Goal: Information Seeking & Learning: Understand process/instructions

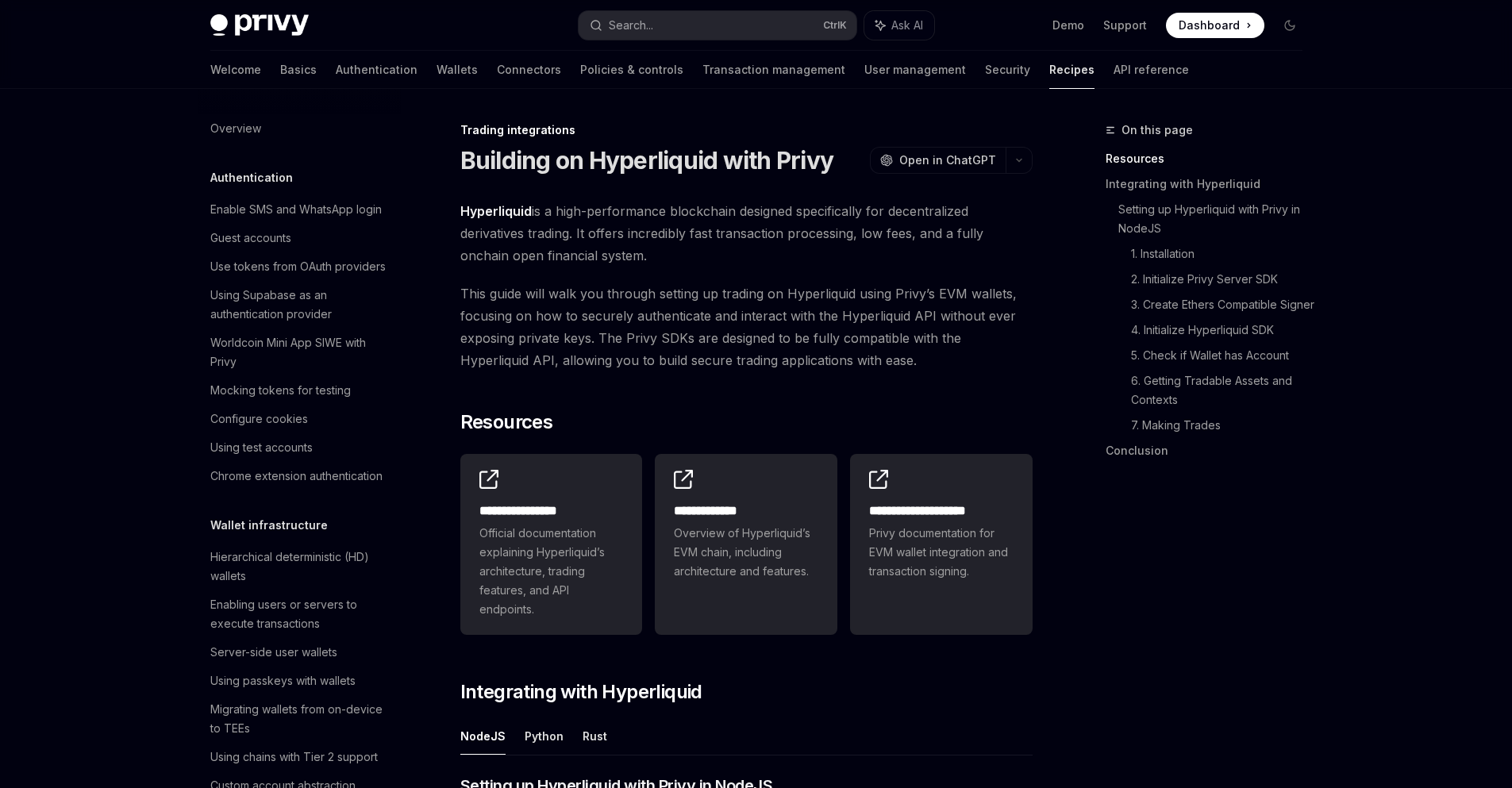
scroll to position [1542, 0]
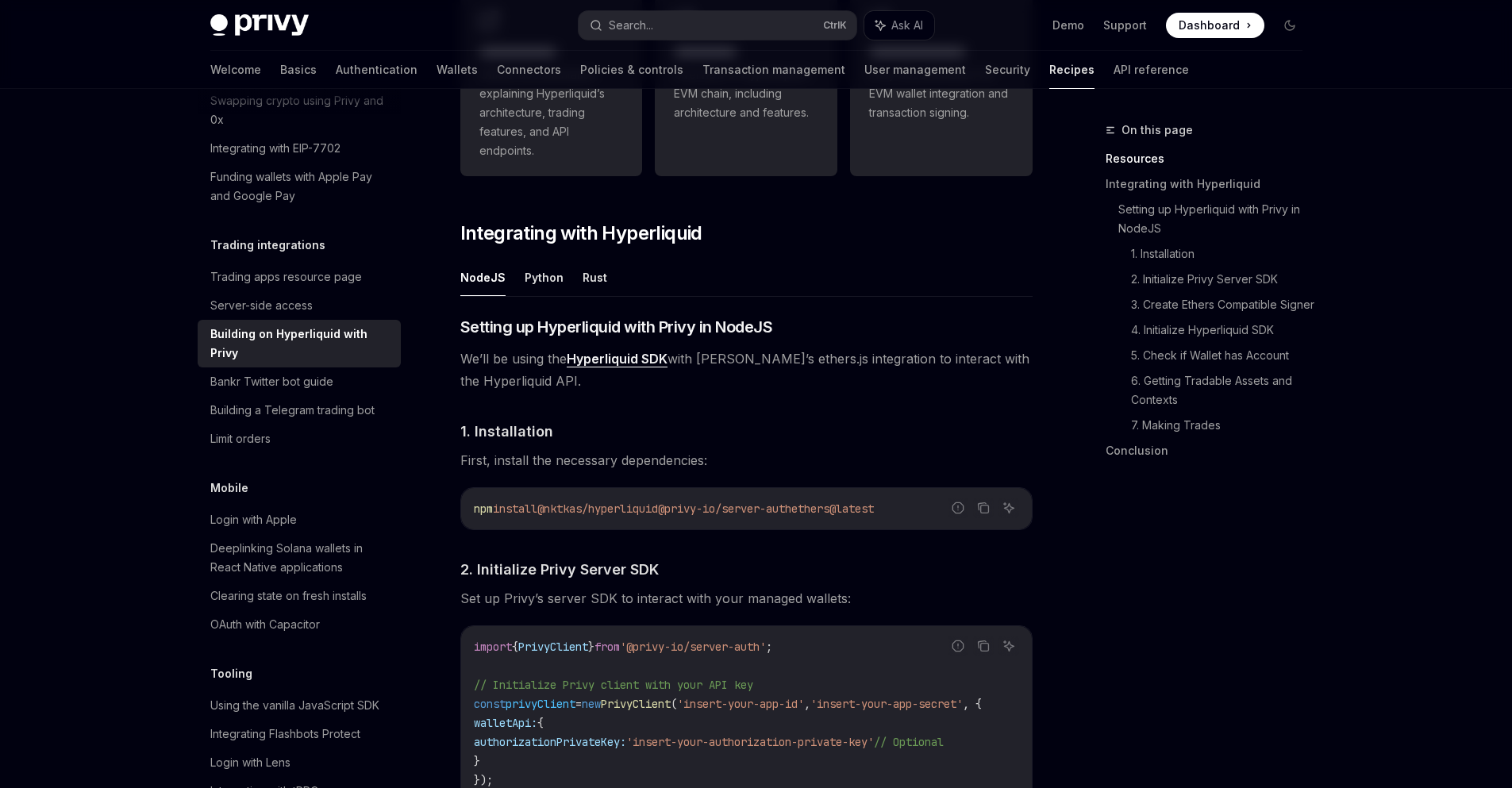
scroll to position [476, 0]
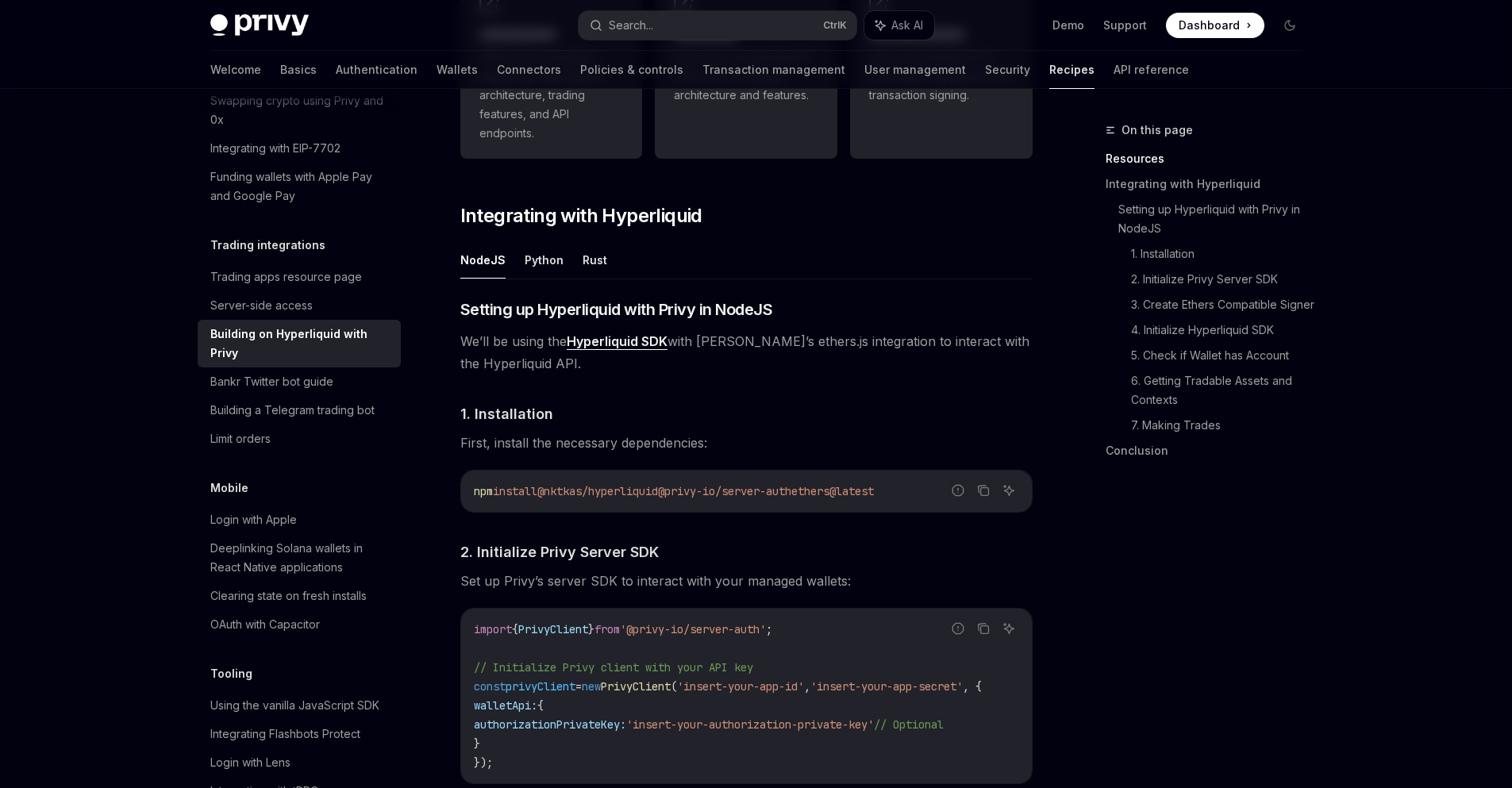
click at [860, 491] on span "ethers@latest" at bounding box center [832, 490] width 83 height 14
copy code "npm install @nktkas/hyperliquid @privy-io/server-auth ethers@latest"
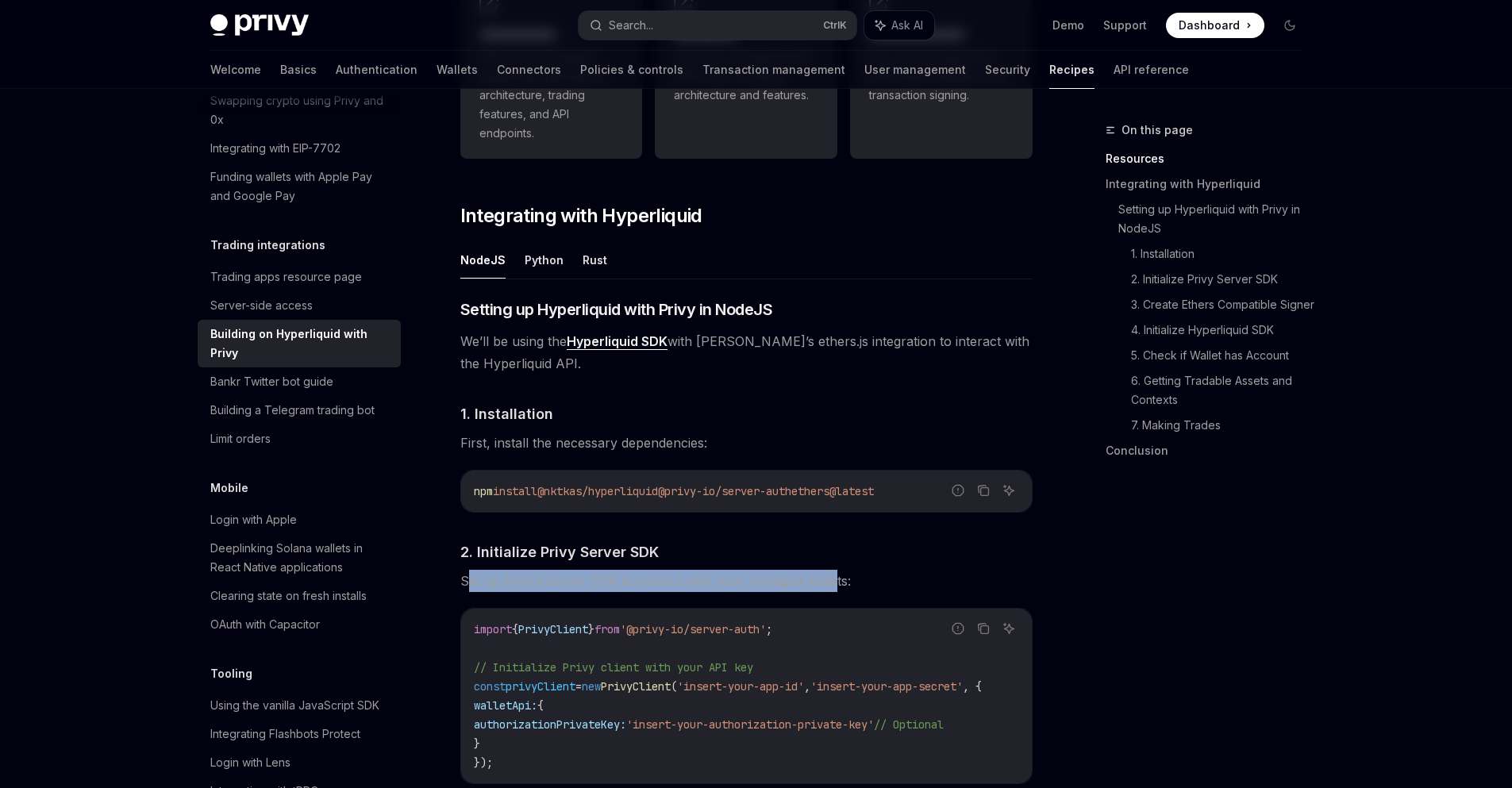
drag, startPoint x: 832, startPoint y: 581, endPoint x: 466, endPoint y: 574, distance: 366.1
click at [466, 574] on span "Set up Privy’s server SDK to interact with your managed wallets:" at bounding box center [746, 580] width 572 height 22
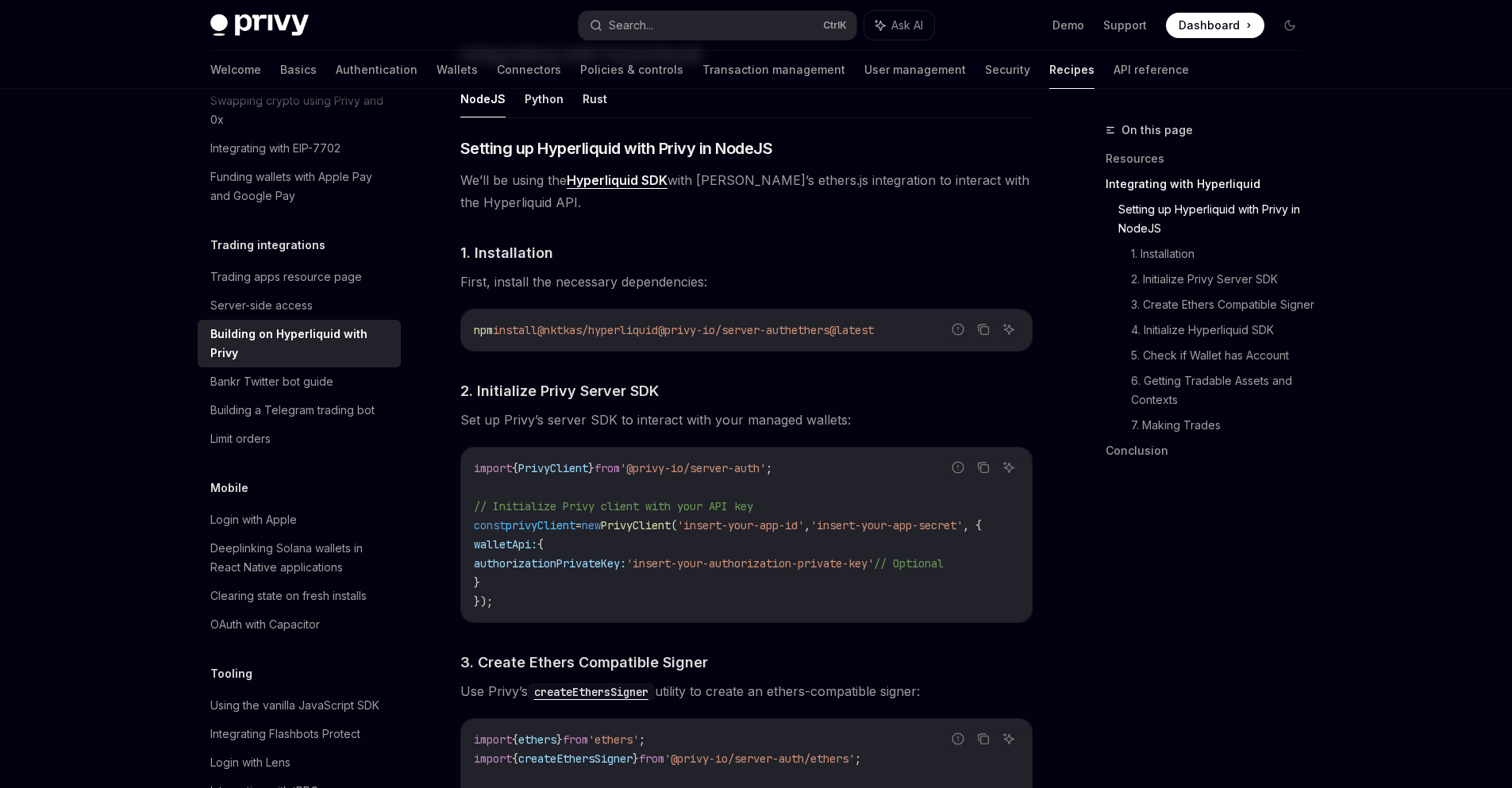
scroll to position [761, 0]
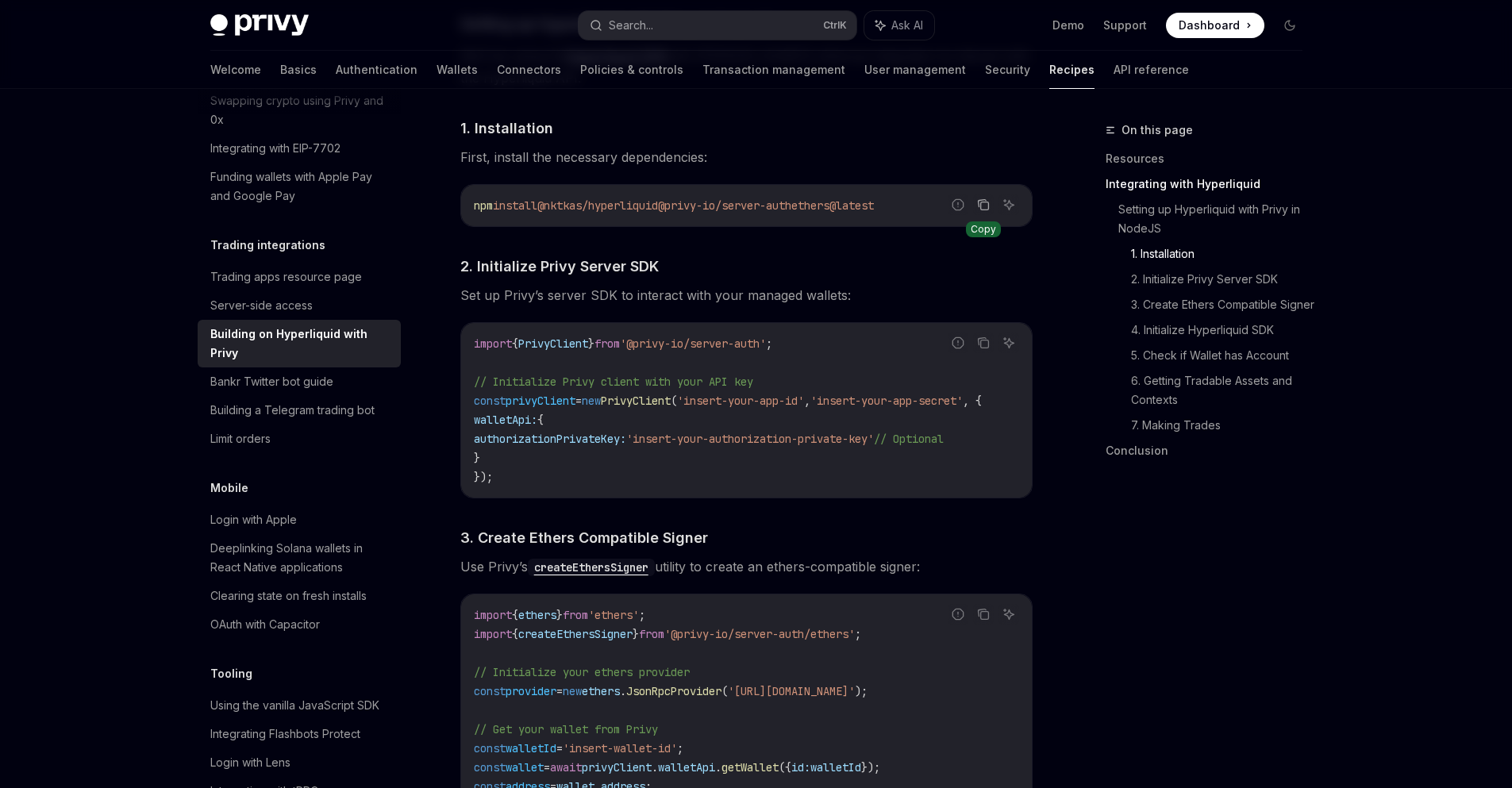
click at [986, 204] on icon "Copy the contents from the code block" at bounding box center [983, 204] width 12 height 12
drag, startPoint x: 691, startPoint y: 275, endPoint x: 460, endPoint y: 257, distance: 231.7
click at [460, 257] on h4 "​ 2. Initialize Privy Server SDK" at bounding box center [746, 266] width 572 height 21
click at [715, 267] on h4 "​ 2. Initialize Privy Server SDK" at bounding box center [746, 266] width 572 height 21
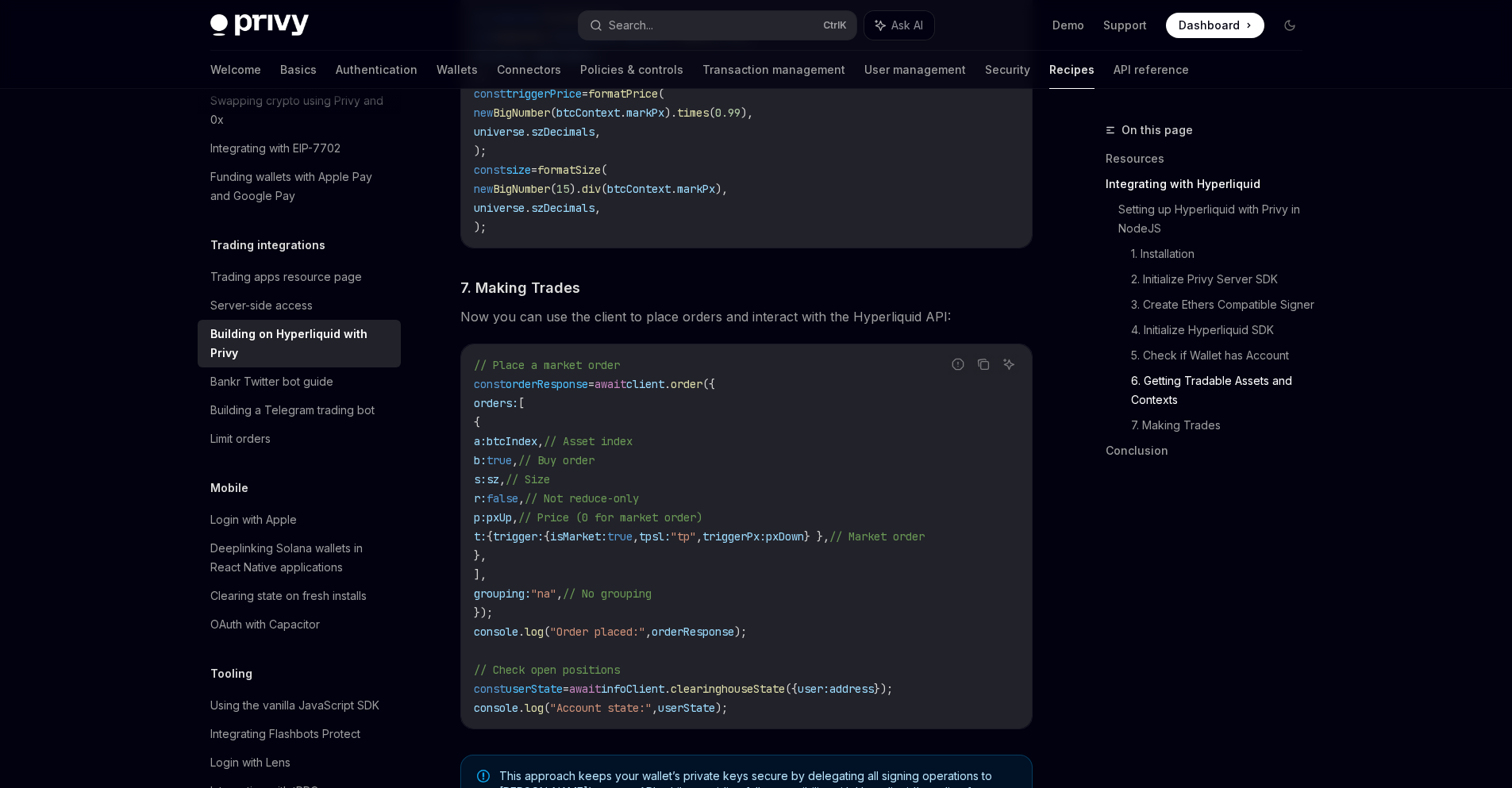
scroll to position [2571, 0]
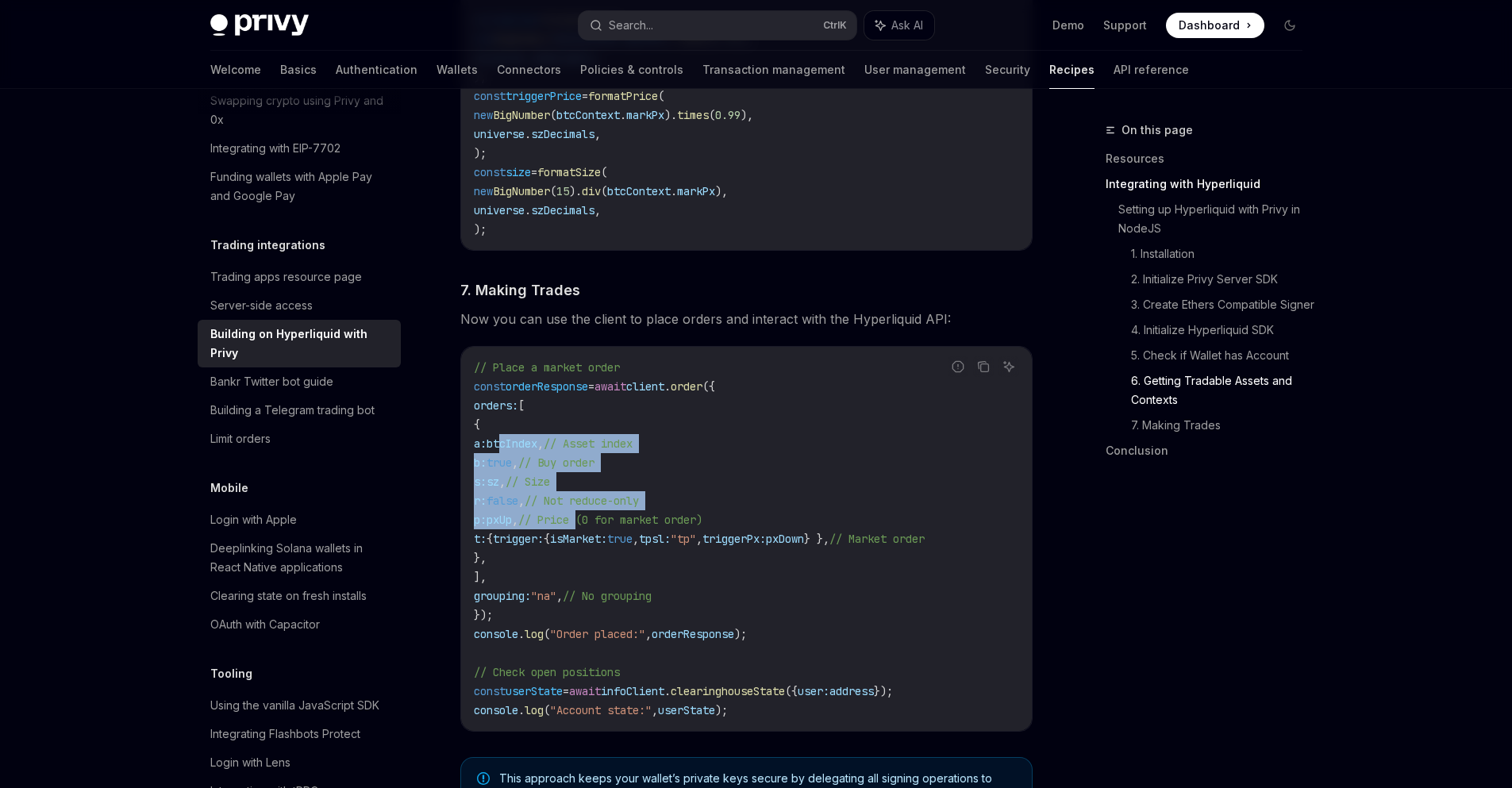
drag, startPoint x: 632, startPoint y: 529, endPoint x: 541, endPoint y: 443, distance: 125.2
click at [541, 443] on code "// Place a market order const orderResponse = await client . order ({ orders: […" at bounding box center [746, 538] width 545 height 362
click at [537, 443] on span "btcIndex" at bounding box center [511, 443] width 51 height 14
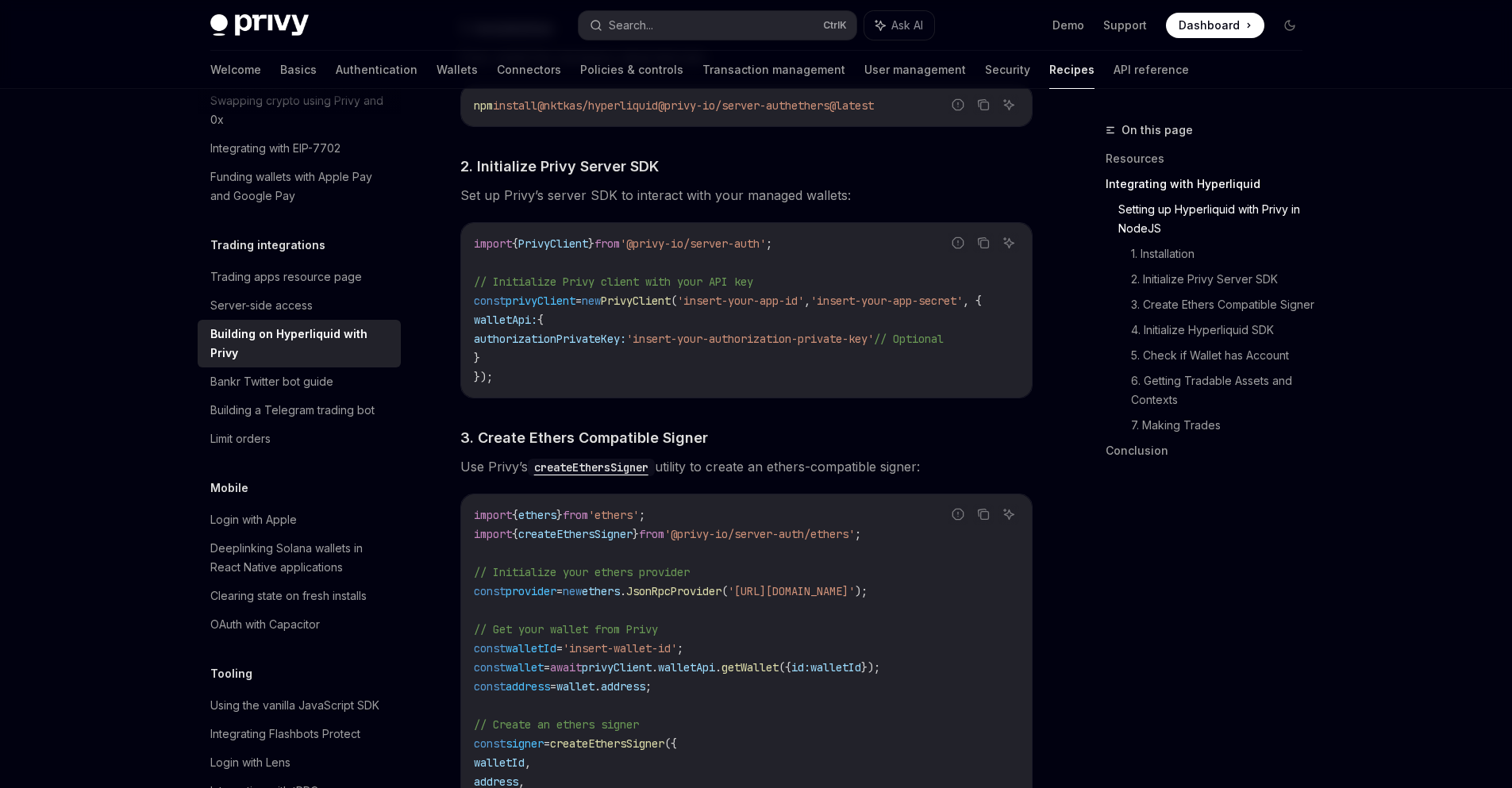
scroll to position [285, 0]
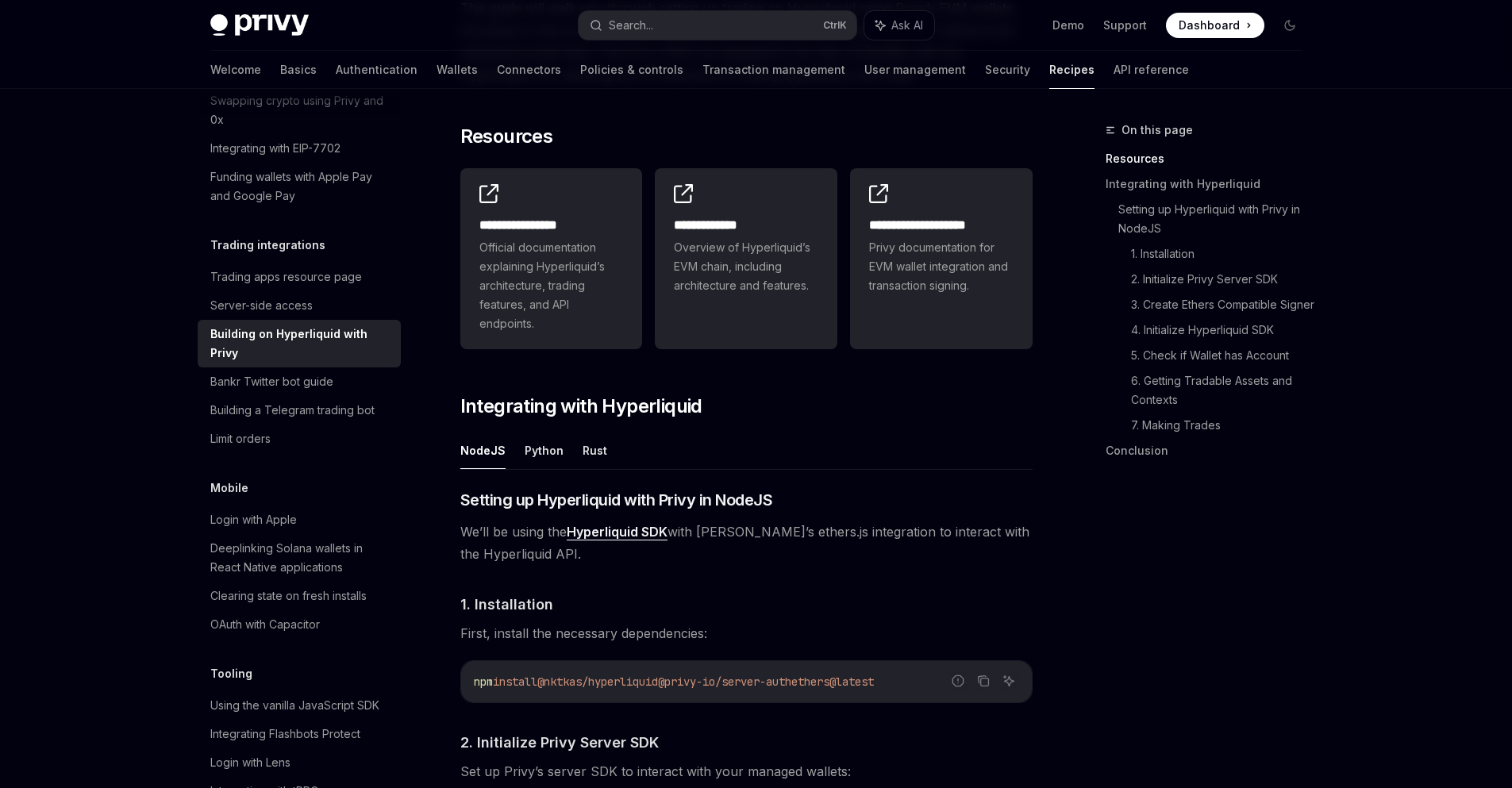
click at [652, 536] on link "Hyperliquid SDK" at bounding box center [617, 531] width 101 height 16
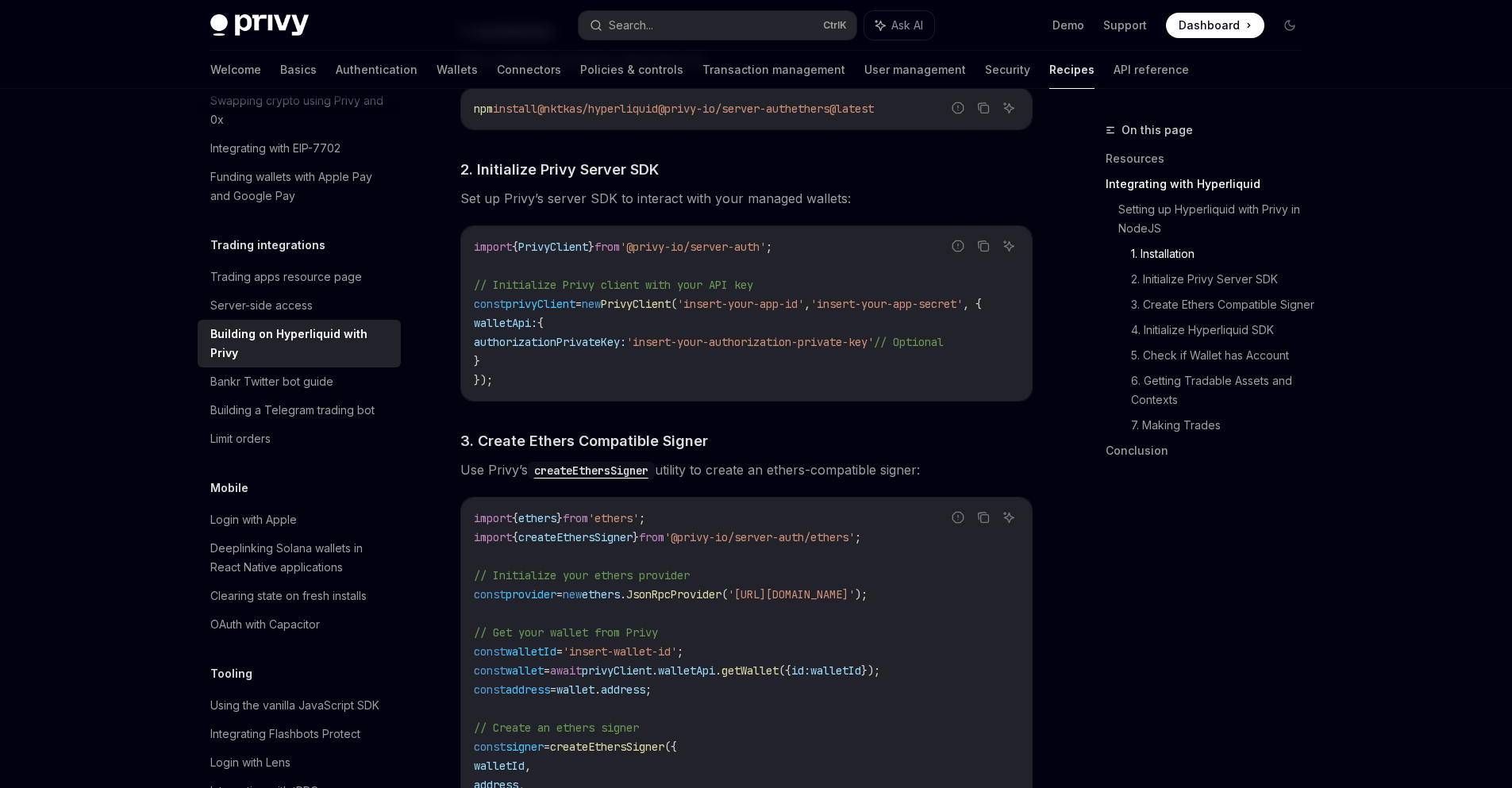
scroll to position [668, 0]
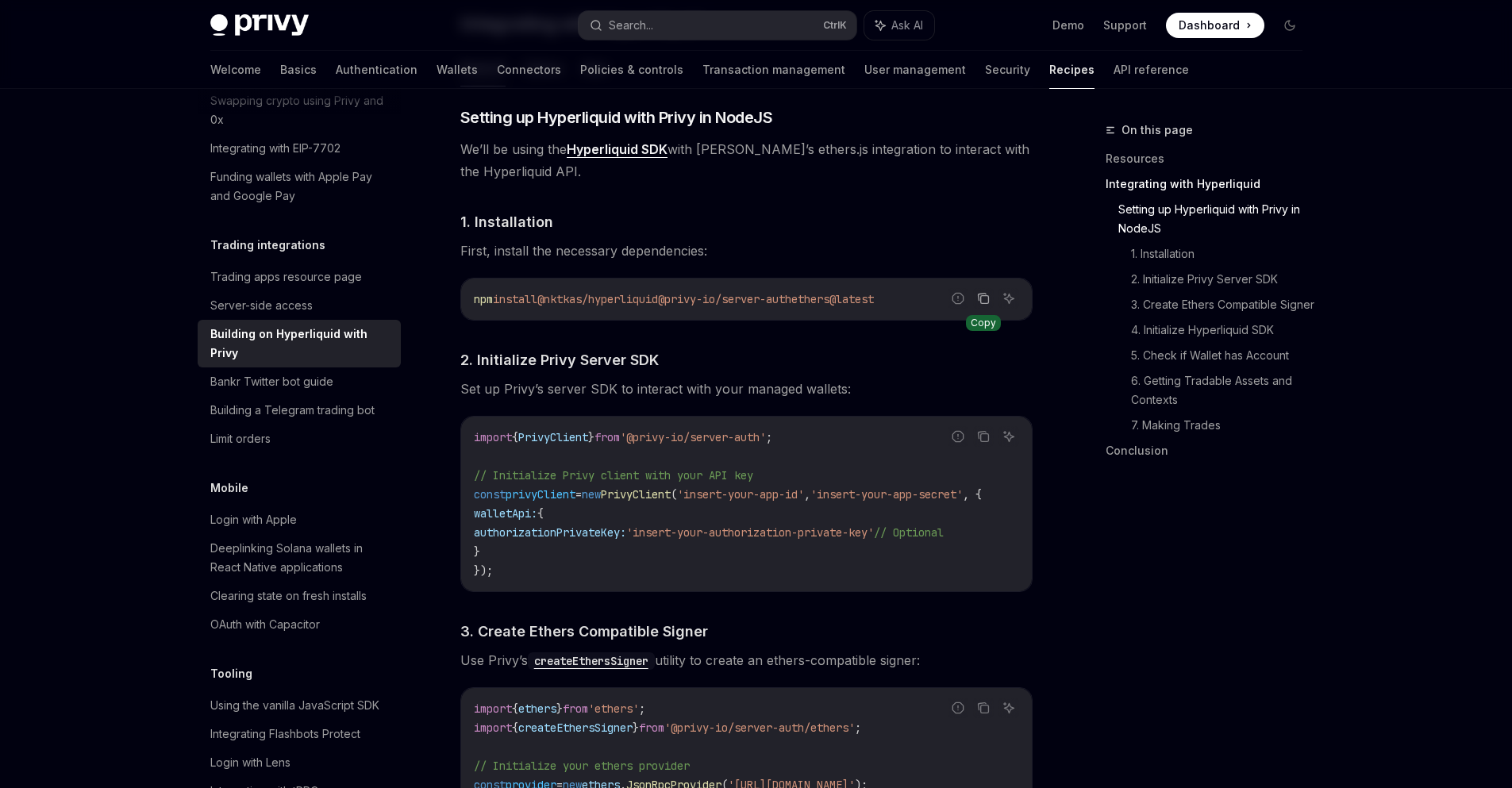
click at [987, 299] on icon "Copy the contents from the code block" at bounding box center [983, 298] width 12 height 12
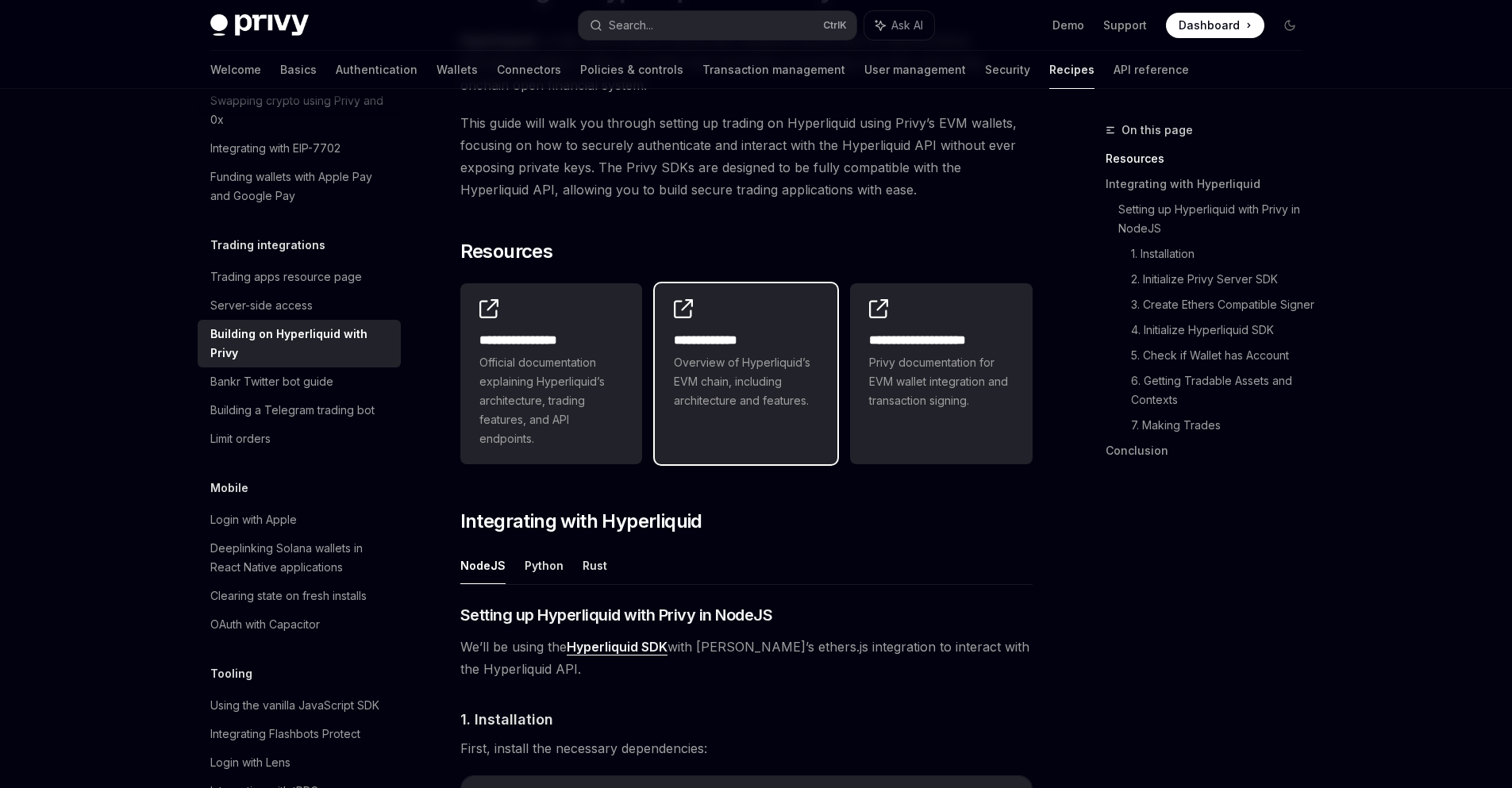
scroll to position [2, 0]
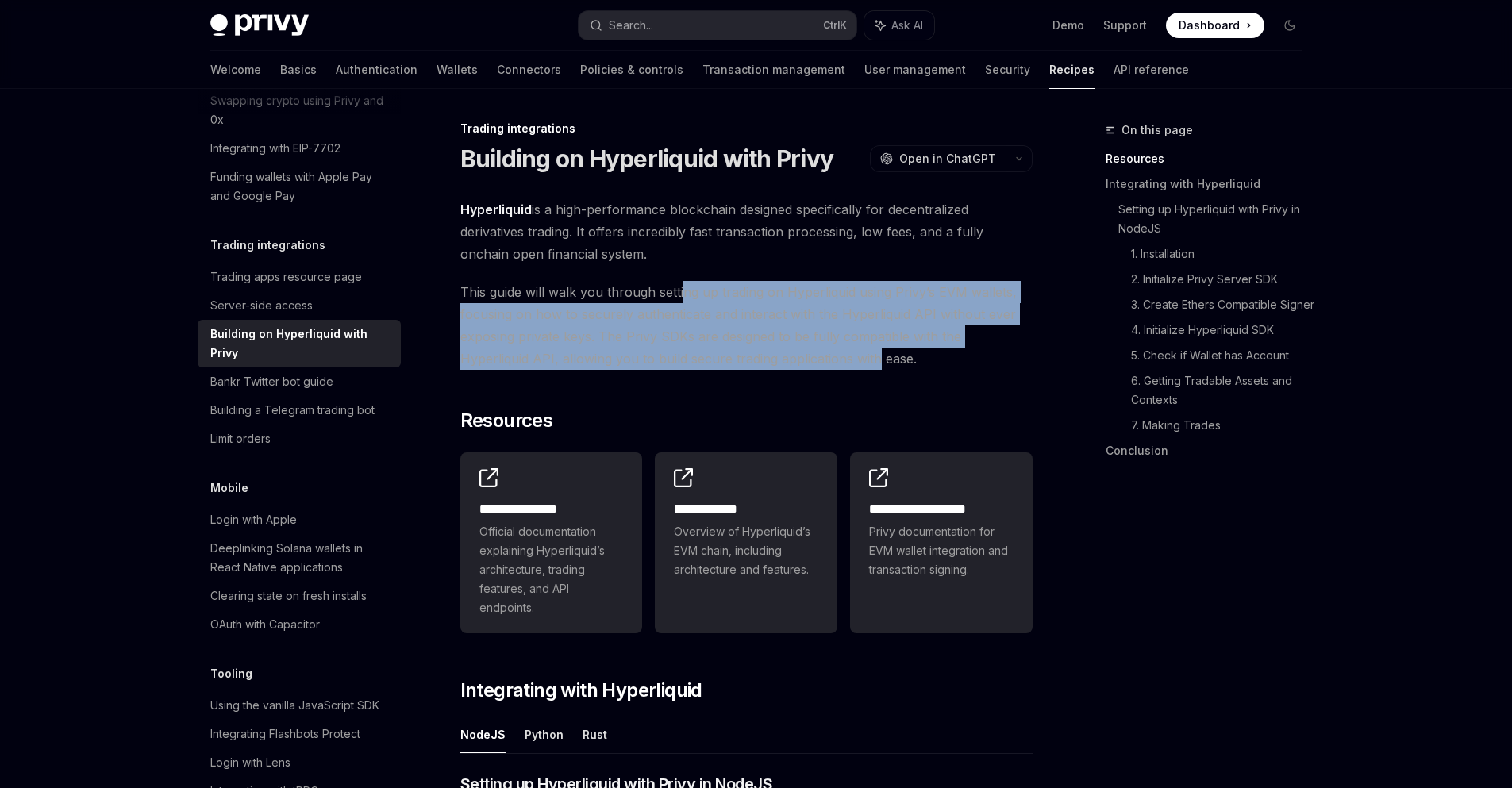
drag, startPoint x: 806, startPoint y: 359, endPoint x: 681, endPoint y: 285, distance: 145.3
click at [681, 285] on span "This guide will walk you through setting up trading on Hyperliquid using Privy’…" at bounding box center [746, 324] width 572 height 89
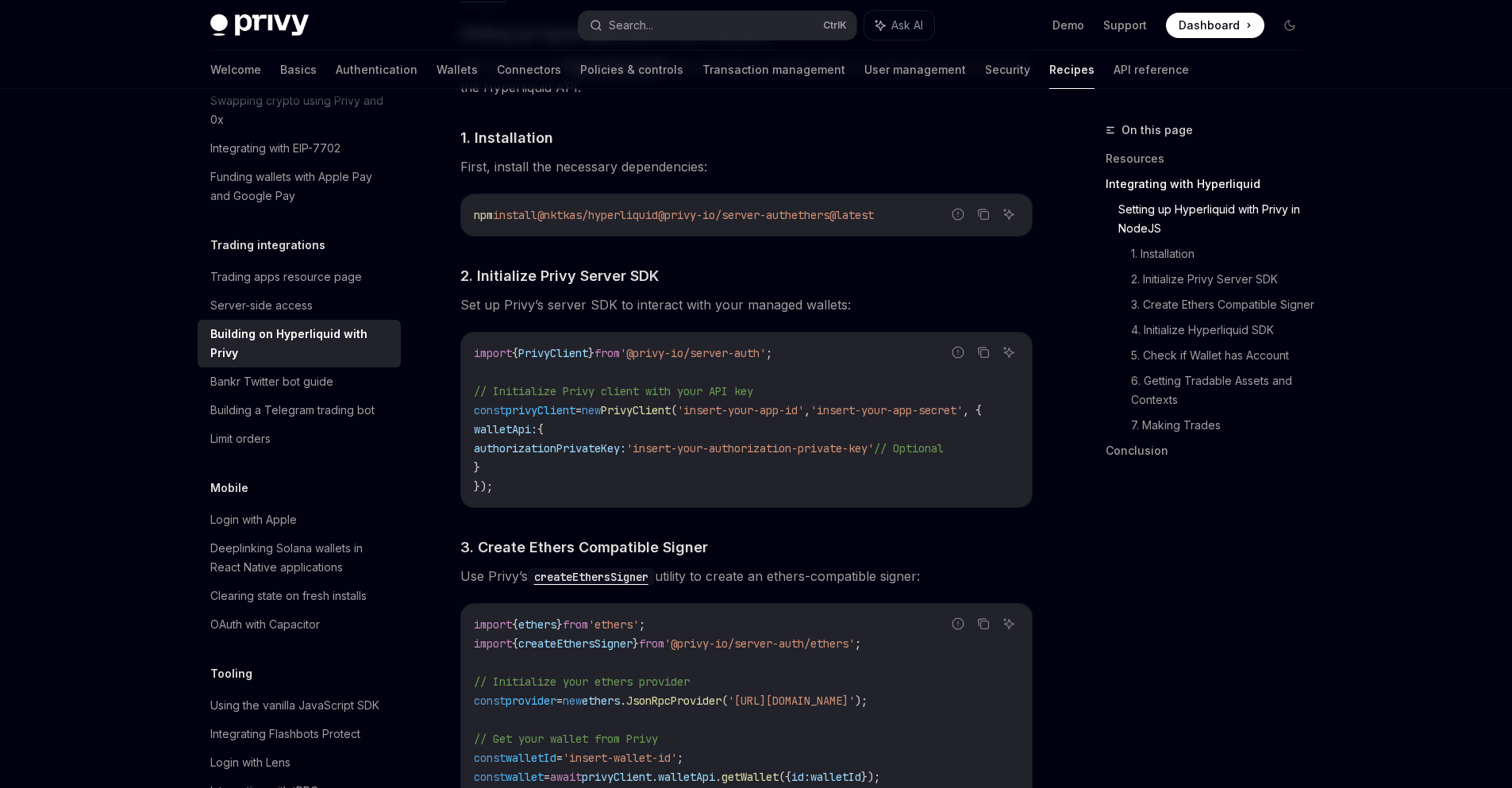
scroll to position [668, 0]
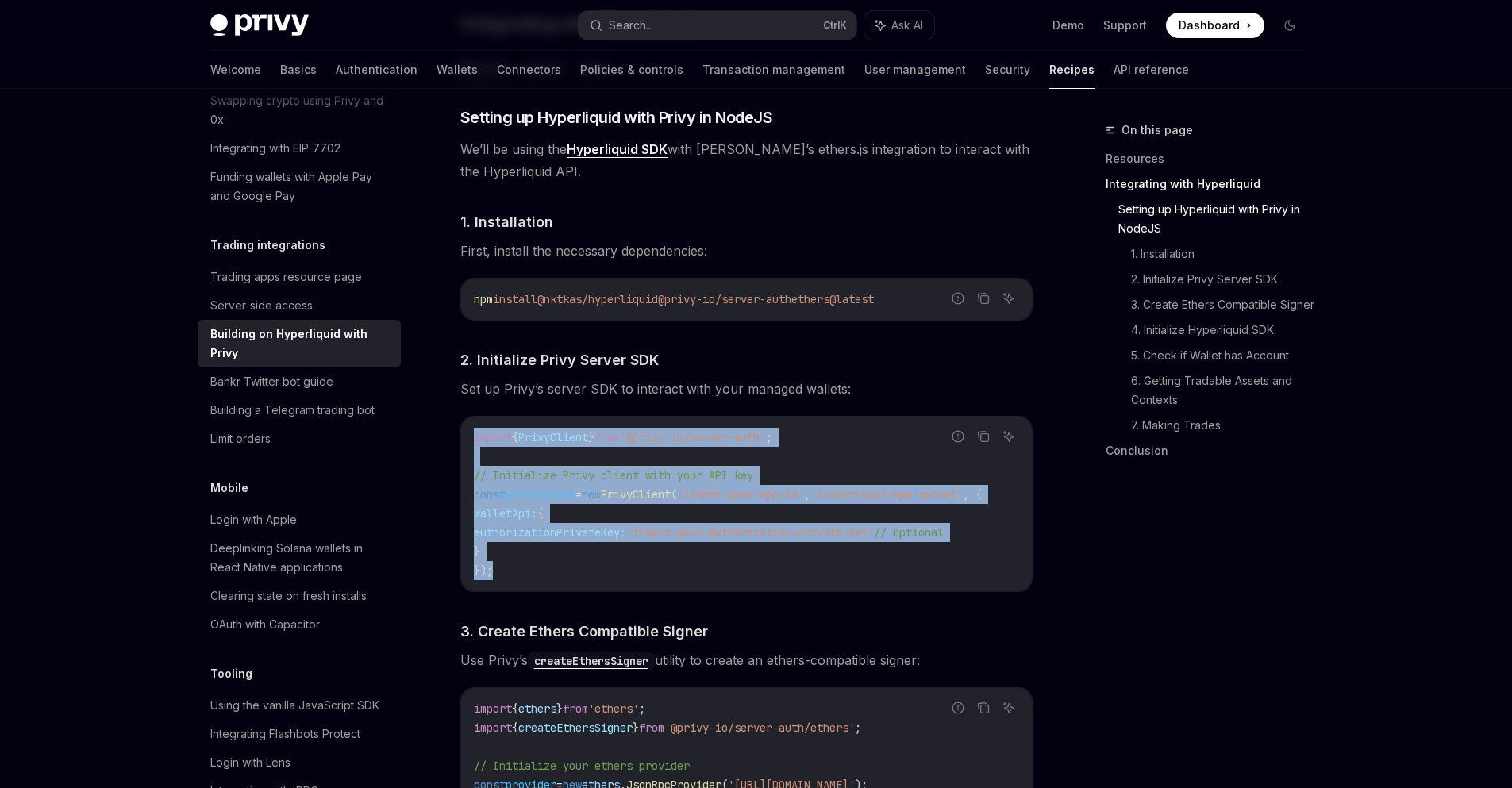
drag, startPoint x: 494, startPoint y: 550, endPoint x: 463, endPoint y: 432, distance: 122.0
click at [463, 432] on div "import { PrivyClient } from '@privy-io/server-auth' ; // Initialize Privy clien…" at bounding box center [746, 504] width 570 height 175
copy code "import { PrivyClient } from '@privy-io/server-auth' ; // Initialize Privy clien…"
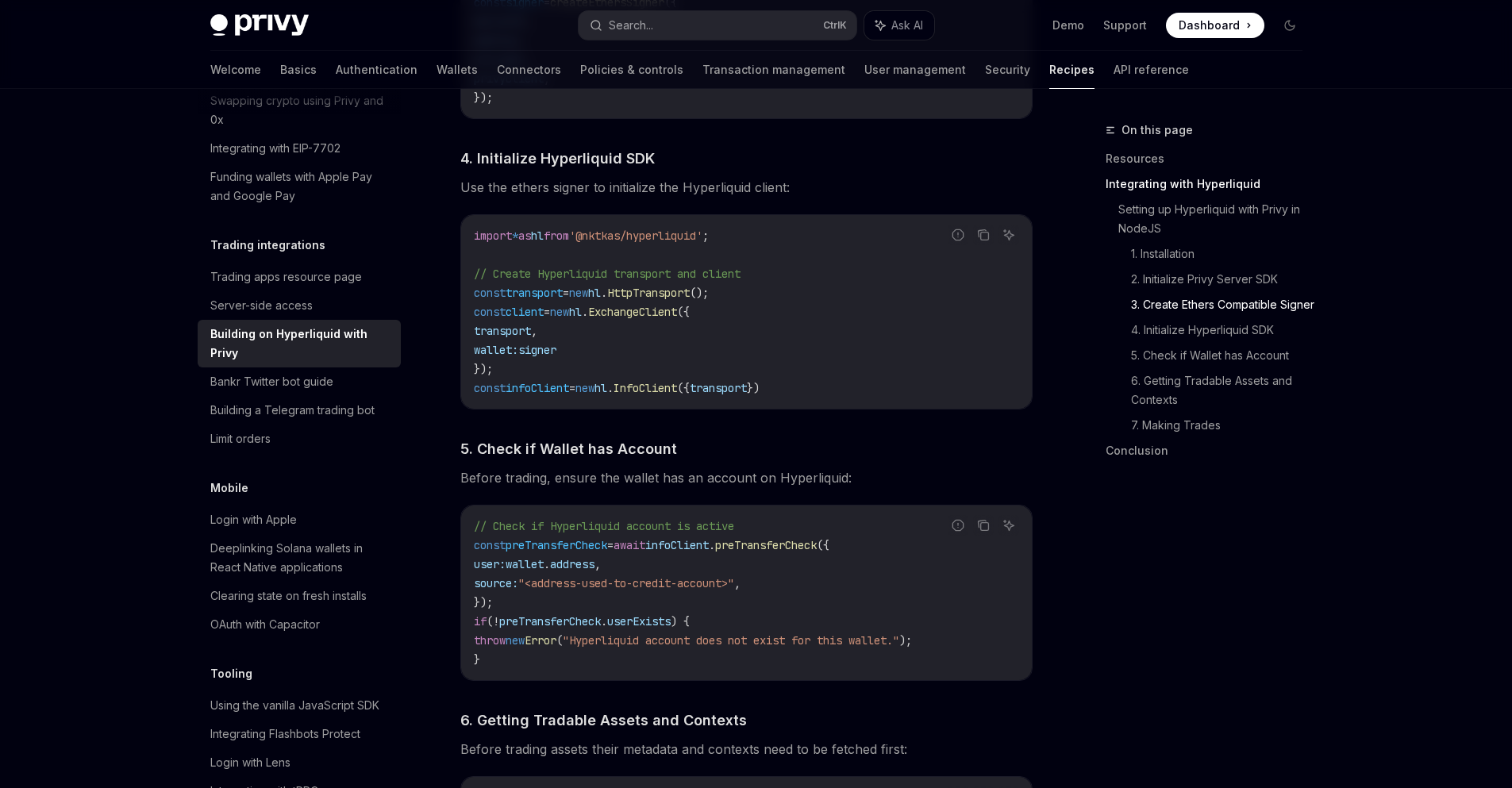
click at [676, 395] on span "InfoClient" at bounding box center [645, 387] width 64 height 14
copy span "InfoClient"
